Goal: Obtain resource: Obtain resource

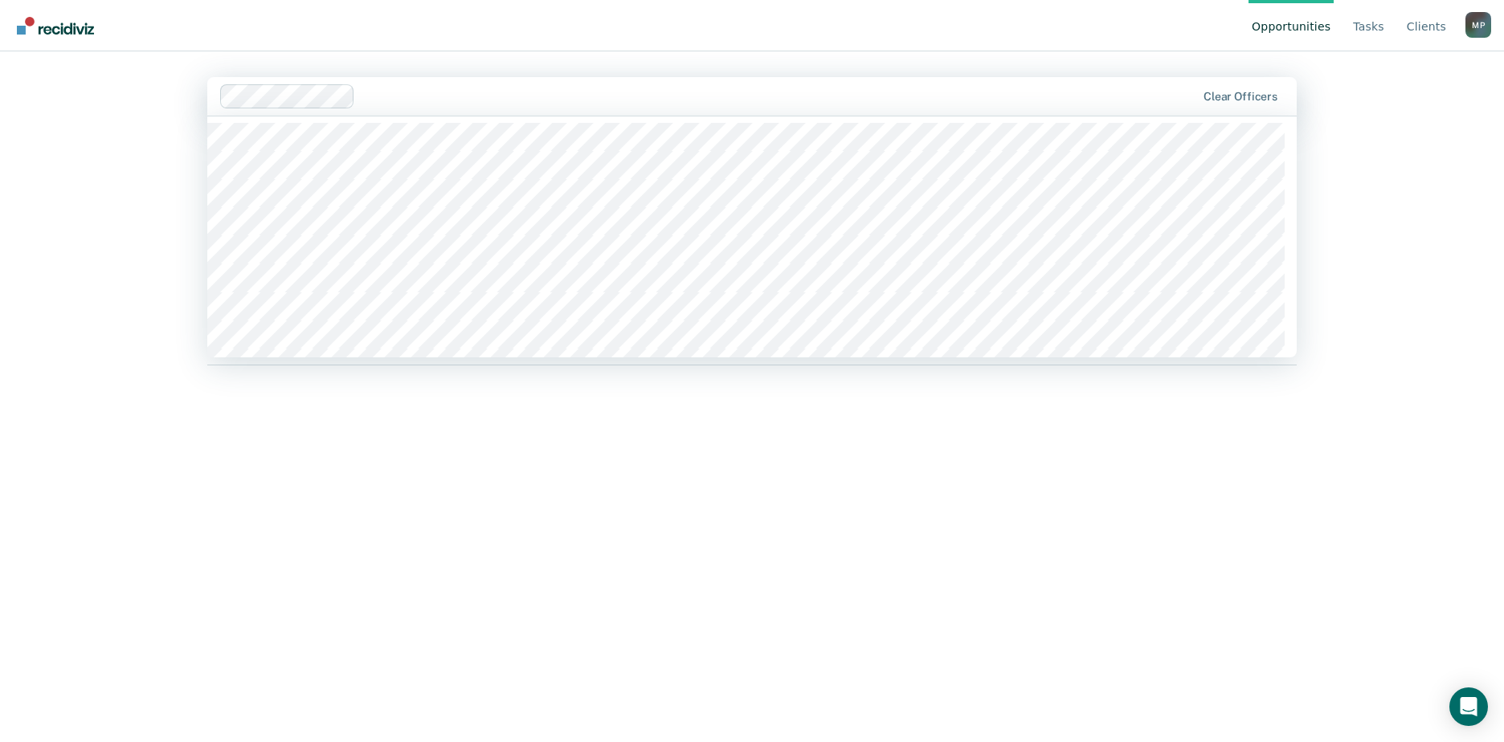
click at [297, 46] on nav "Opportunities Tasks Client s [PERSON_NAME] M P Profile How it works Log Out" at bounding box center [752, 25] width 1478 height 51
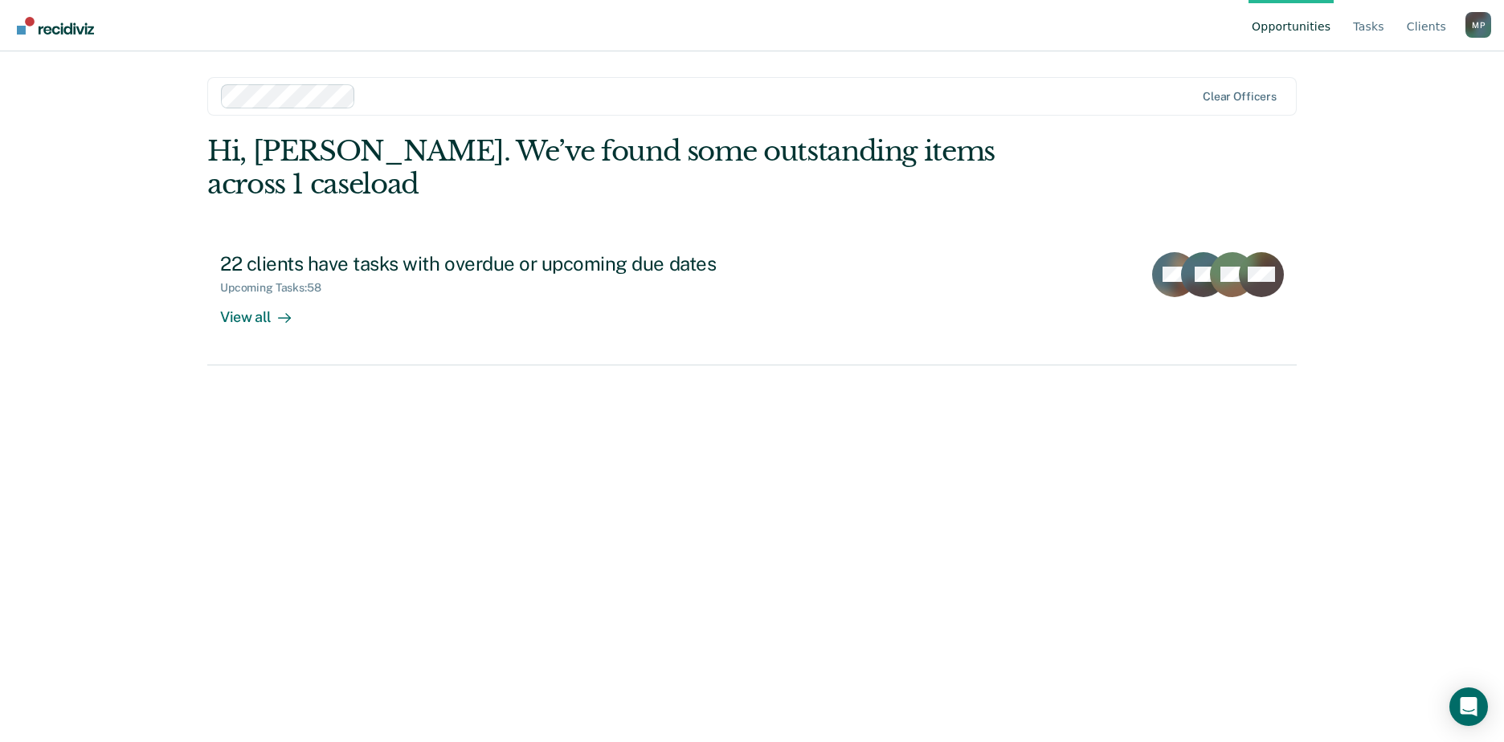
click at [22, 24] on img "Go to Recidiviz Home" at bounding box center [55, 26] width 77 height 18
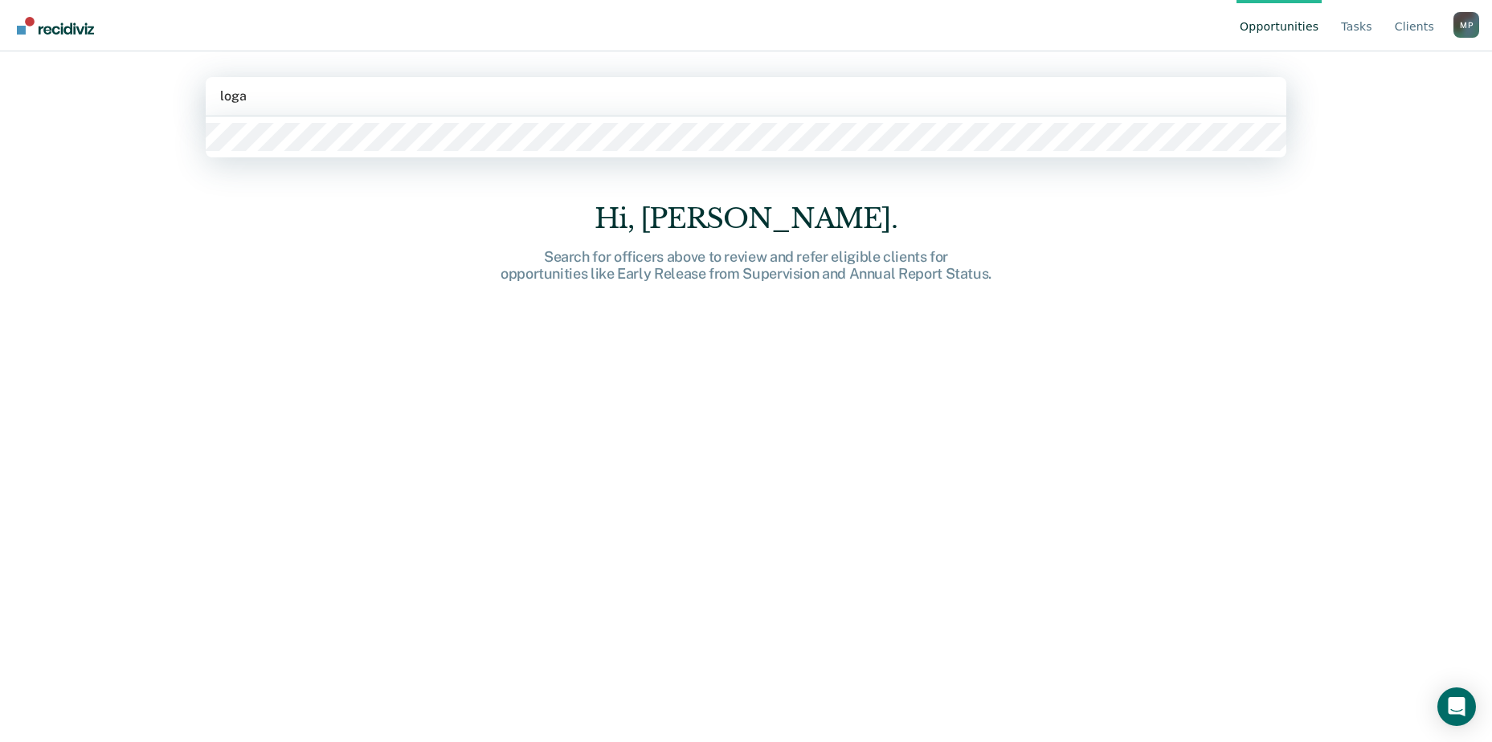
type input "[PERSON_NAME]"
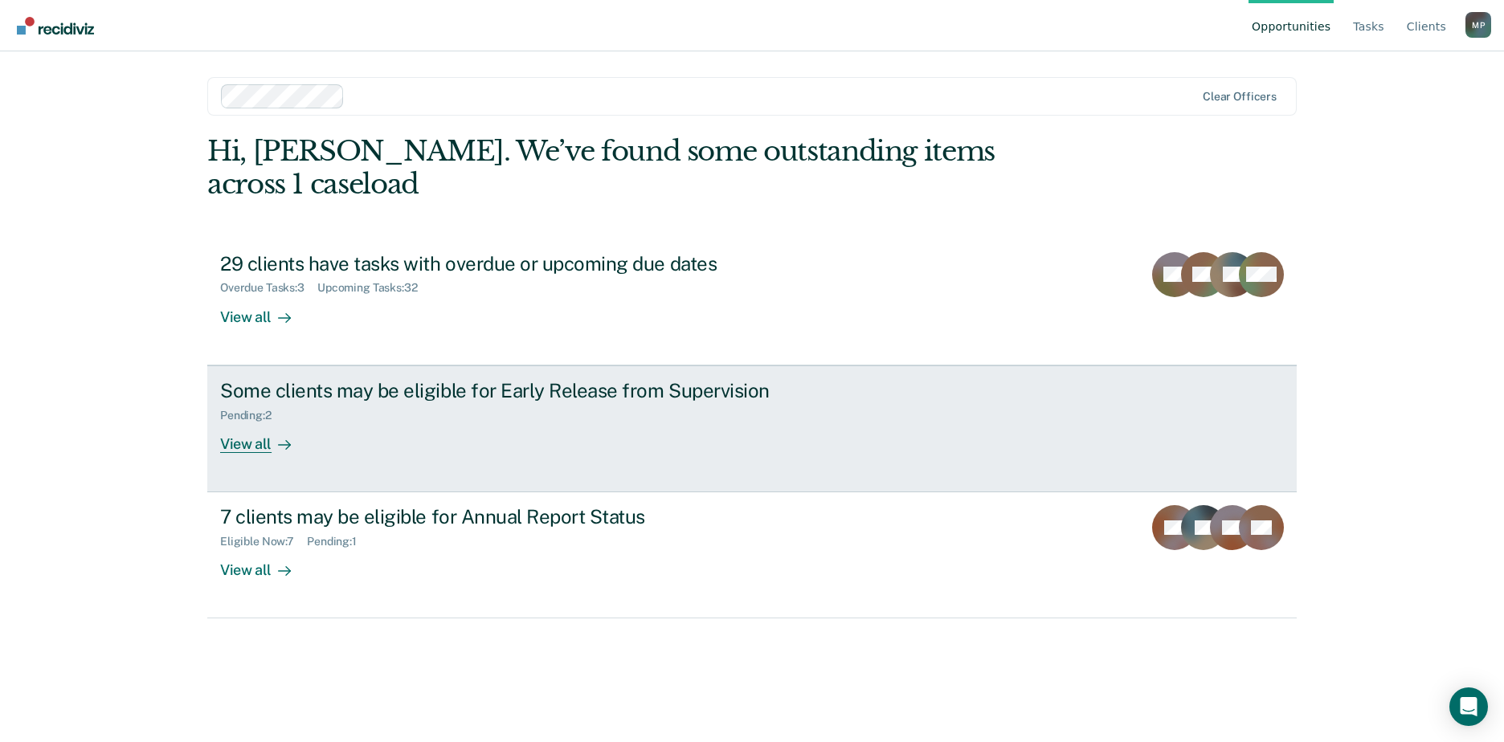
click at [512, 395] on div "Some clients may be eligible for Early Release from Supervision Pending : 2 Vie…" at bounding box center [521, 416] width 603 height 74
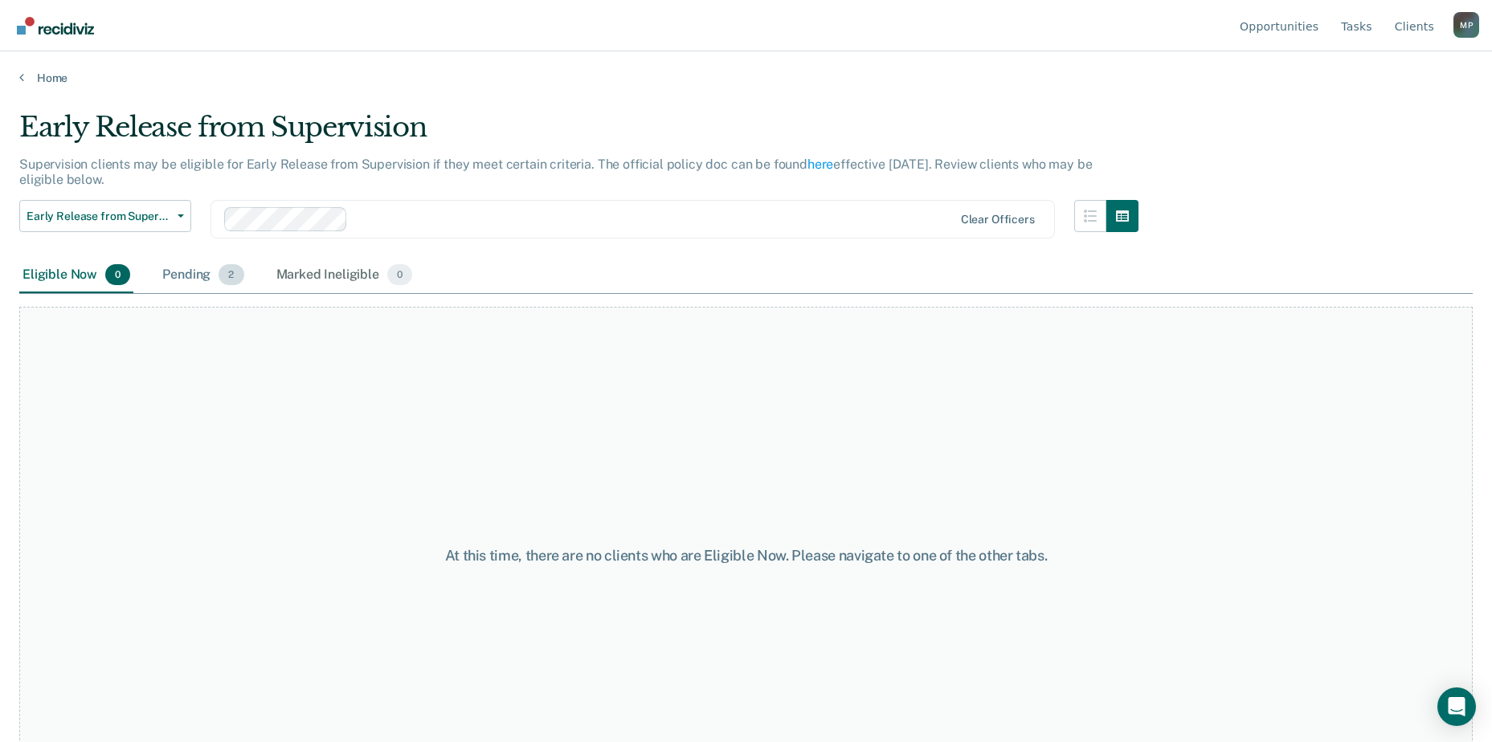
click at [227, 276] on span "2" at bounding box center [231, 274] width 25 height 21
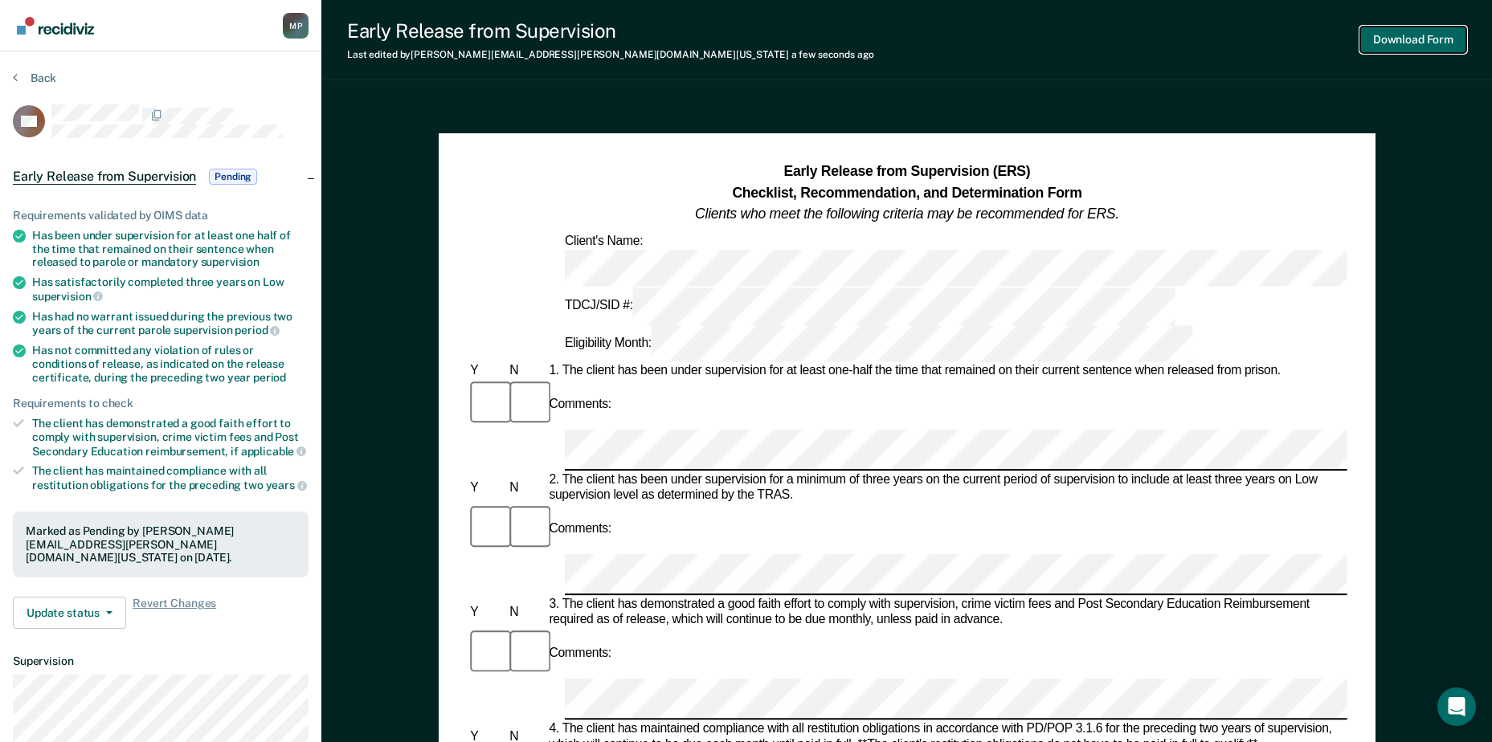
click at [1398, 38] on button "Download Form" at bounding box center [1413, 40] width 106 height 27
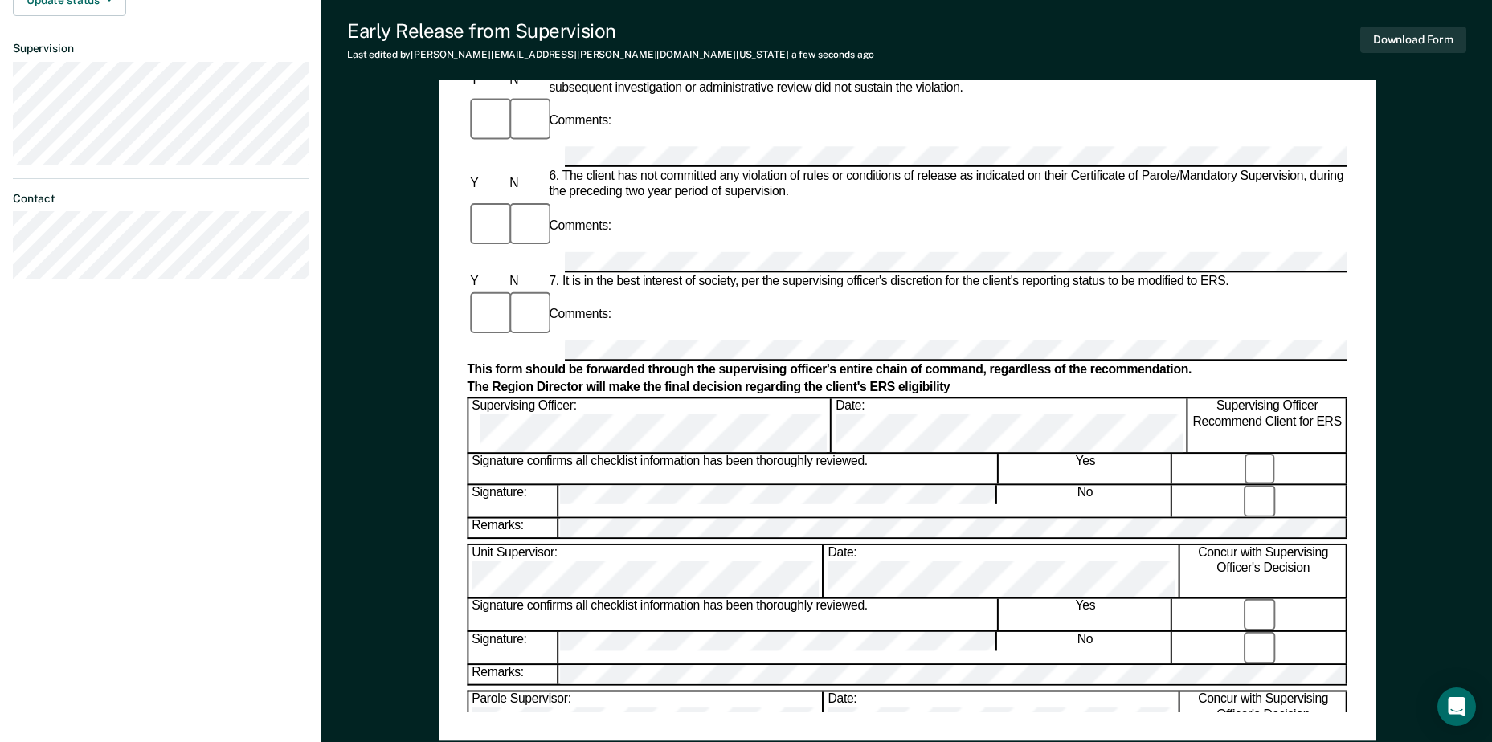
scroll to position [577, 0]
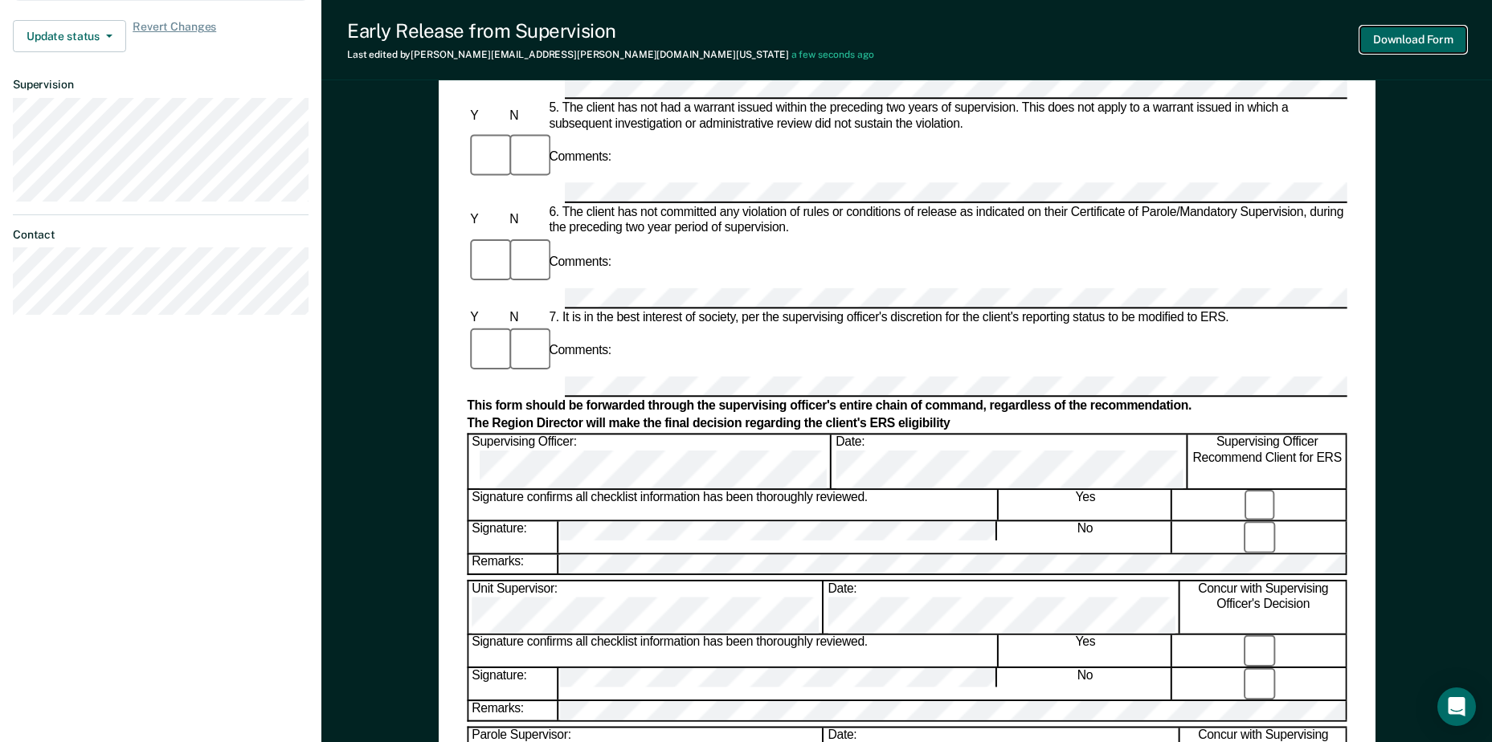
click at [1417, 38] on button "Download Form" at bounding box center [1413, 40] width 106 height 27
